Goal: Task Accomplishment & Management: Manage account settings

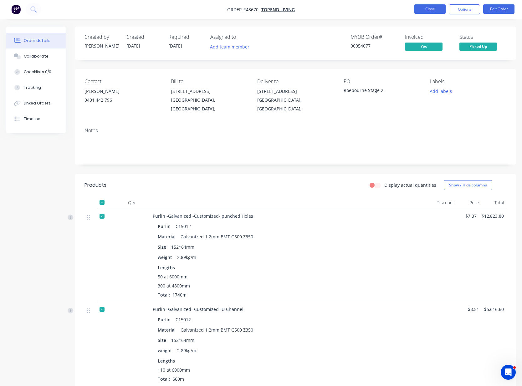
click at [428, 8] on button "Close" at bounding box center [429, 8] width 31 height 9
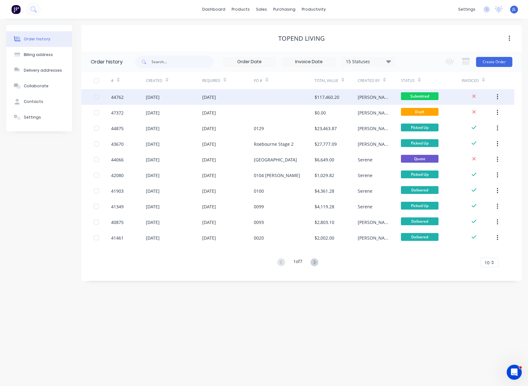
click at [294, 98] on div at bounding box center [284, 97] width 61 height 16
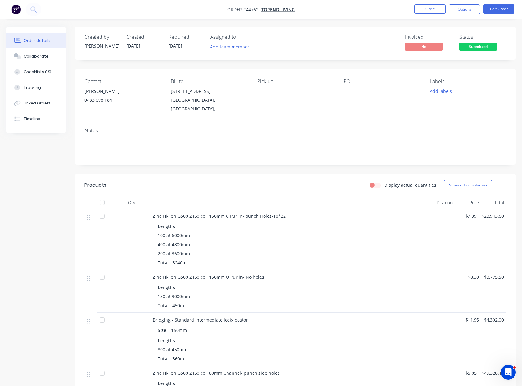
click at [349, 89] on div at bounding box center [381, 91] width 76 height 9
click at [344, 91] on div at bounding box center [381, 91] width 76 height 9
click at [346, 84] on div "PO" at bounding box center [381, 81] width 76 height 6
click at [346, 87] on div at bounding box center [381, 91] width 76 height 9
click at [495, 10] on button "Edit Order" at bounding box center [498, 8] width 31 height 9
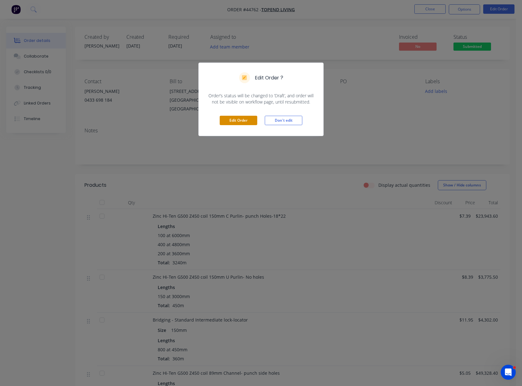
click at [235, 116] on button "Edit Order" at bounding box center [239, 120] width 38 height 9
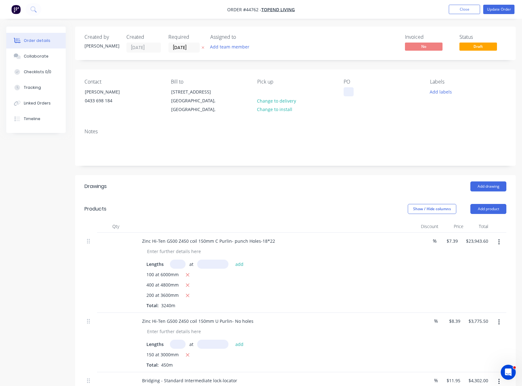
click at [348, 92] on div at bounding box center [348, 91] width 10 height 9
paste div
click at [491, 7] on button "Update Order" at bounding box center [498, 9] width 31 height 9
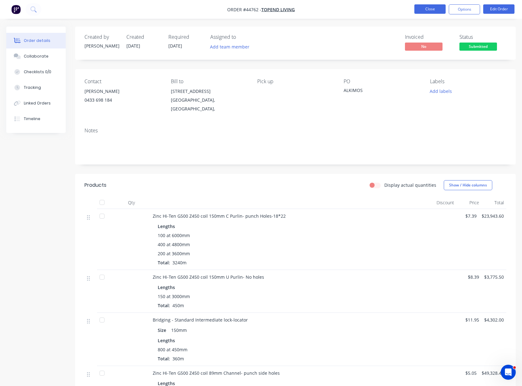
click at [431, 8] on button "Close" at bounding box center [429, 8] width 31 height 9
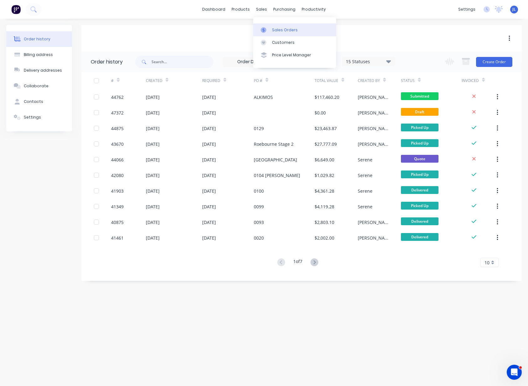
click at [270, 31] on link "Sales Orders" at bounding box center [294, 29] width 83 height 13
